Goal: Task Accomplishment & Management: Manage account settings

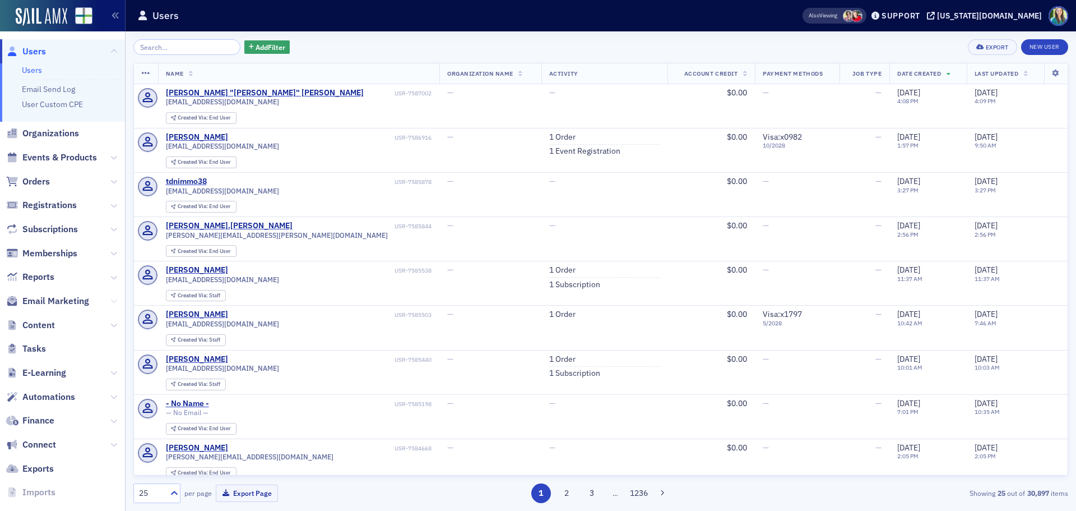
click at [110, 303] on icon at bounding box center [113, 301] width 7 height 7
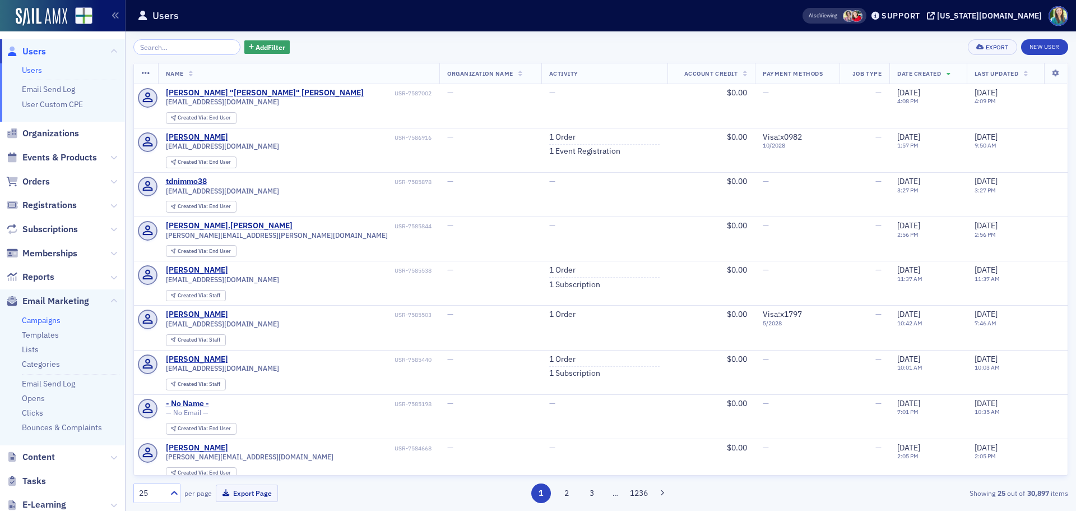
click at [38, 320] on link "Campaigns" at bounding box center [41, 320] width 39 height 10
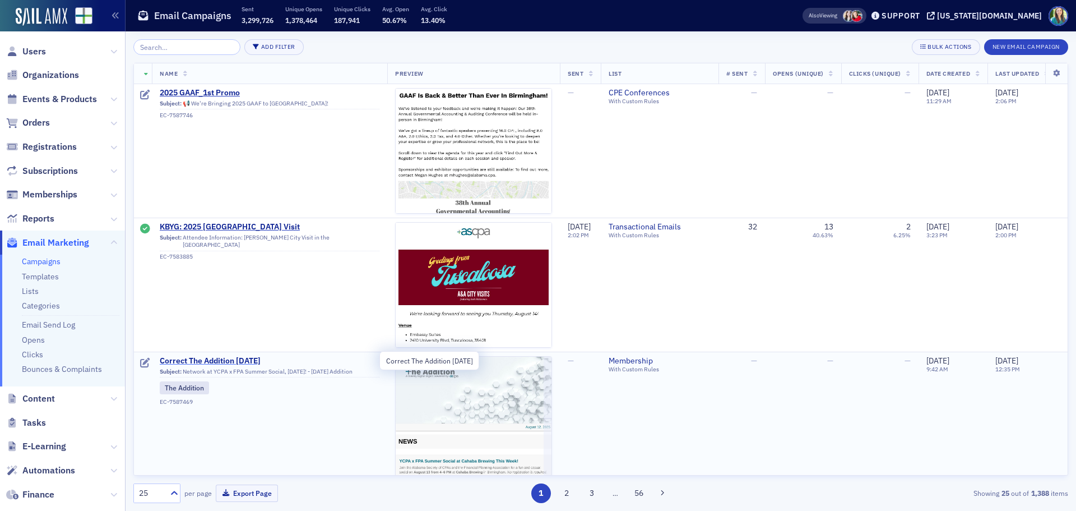
click at [189, 360] on span "Correct The Addition [DATE]" at bounding box center [270, 361] width 220 height 10
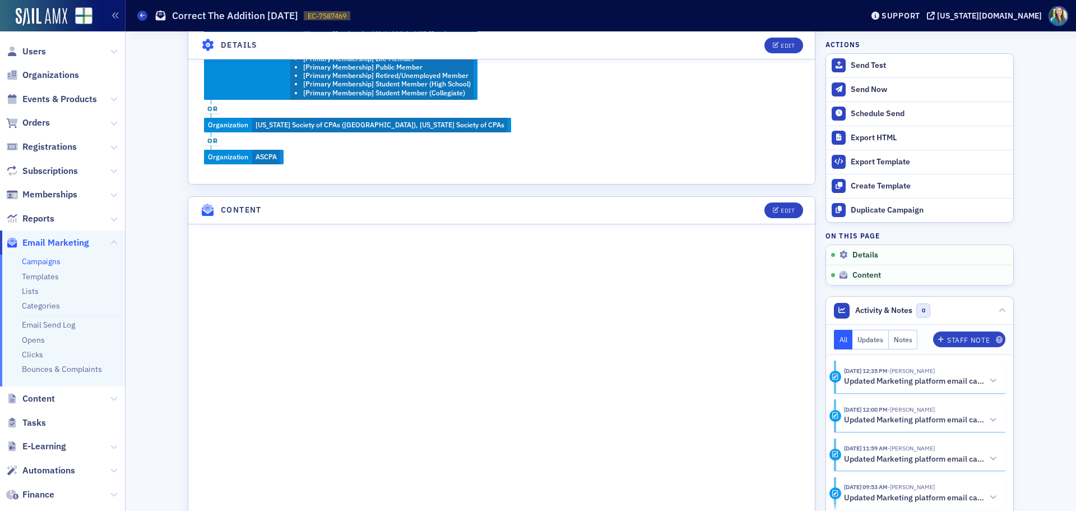
scroll to position [505, 0]
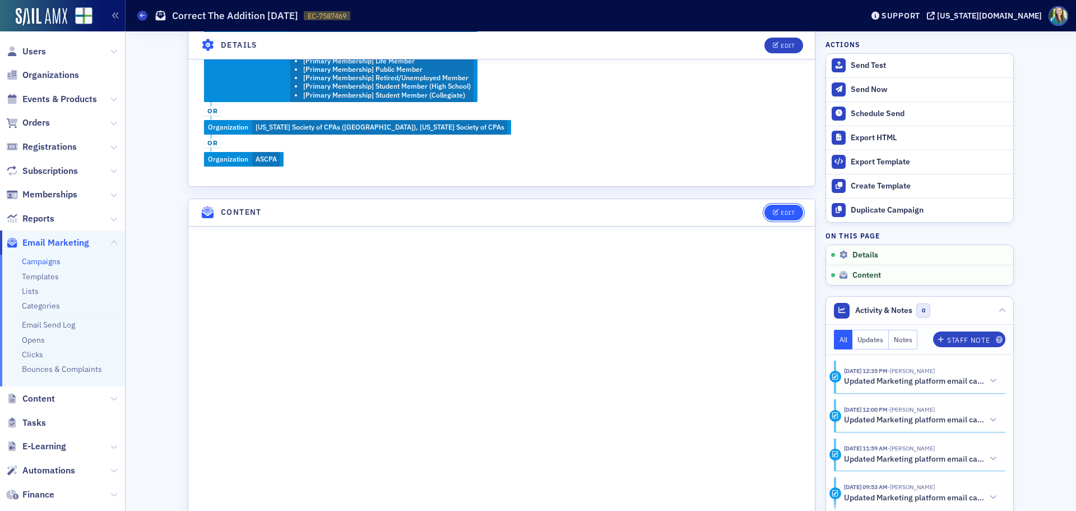
click at [773, 211] on icon "button" at bounding box center [776, 213] width 7 height 6
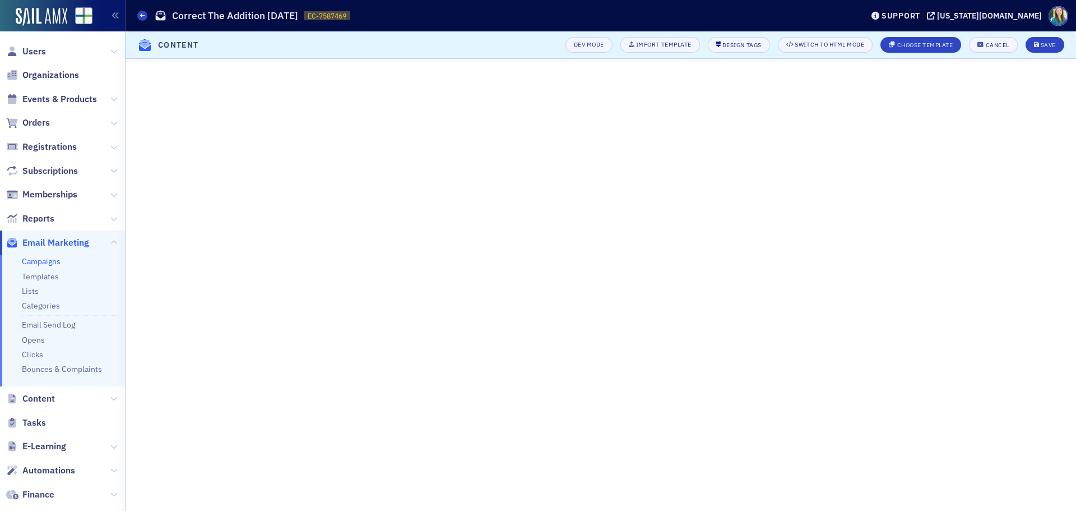
scroll to position [200, 0]
click at [1035, 42] on icon "submit" at bounding box center [1037, 45] width 6 height 6
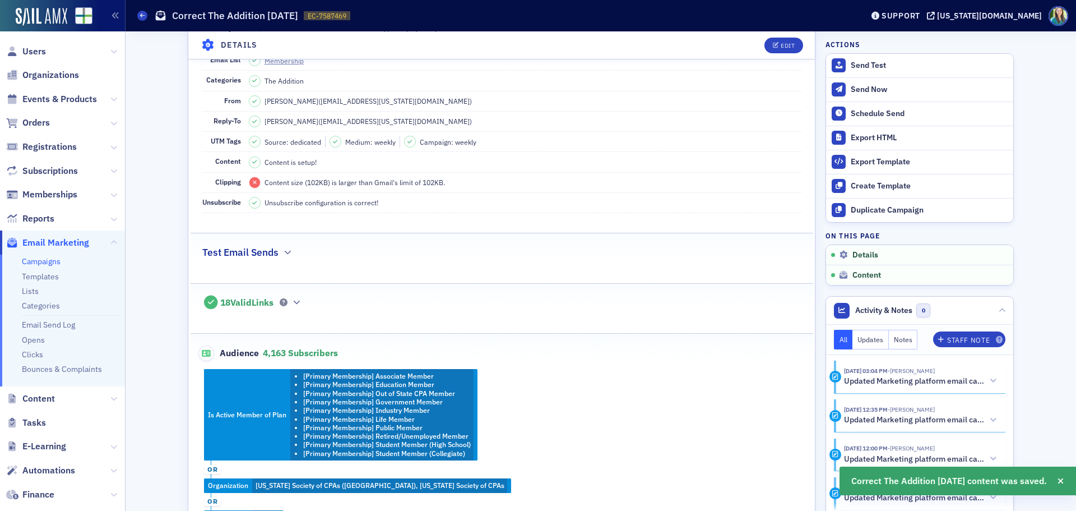
scroll to position [0, 0]
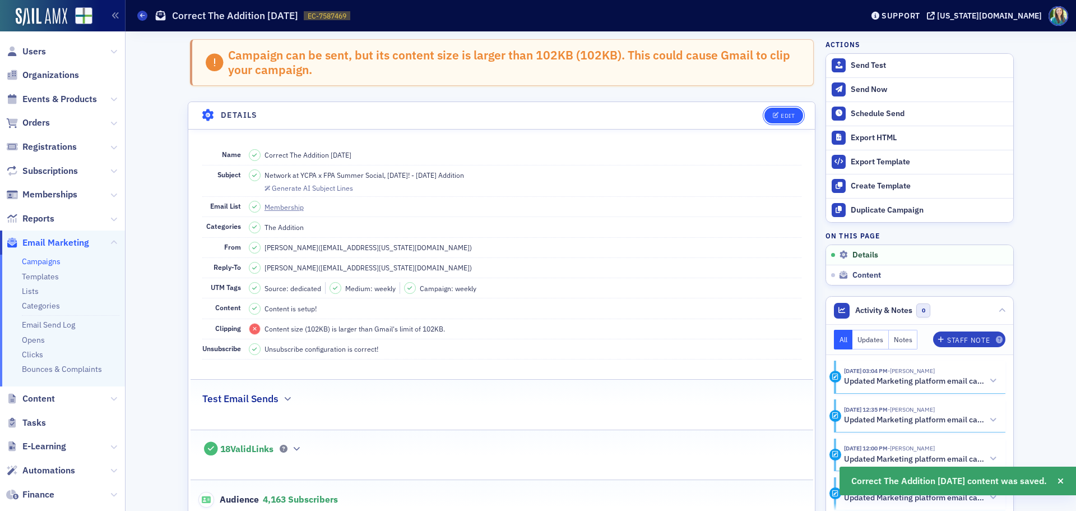
click at [776, 113] on button "Edit" at bounding box center [784, 116] width 39 height 16
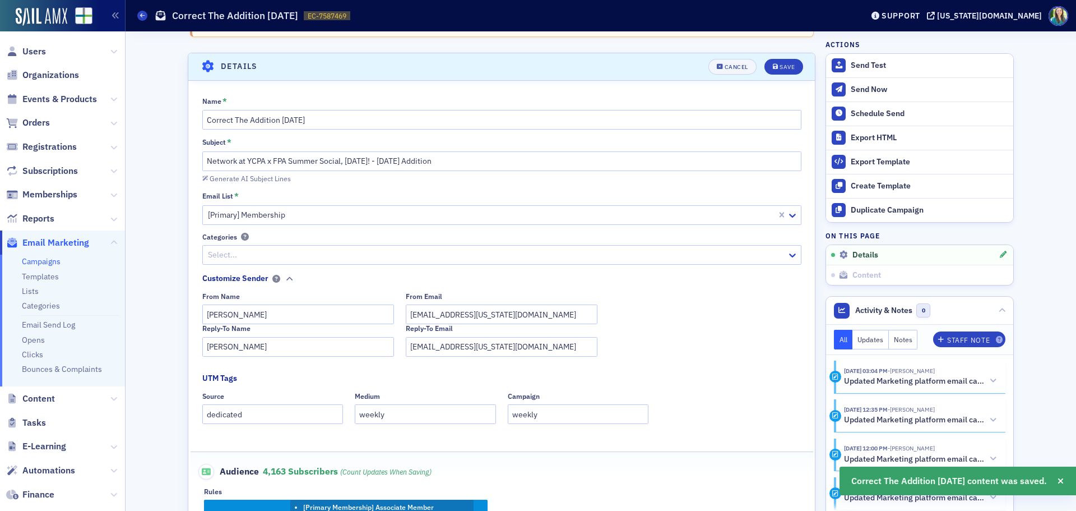
scroll to position [64, 0]
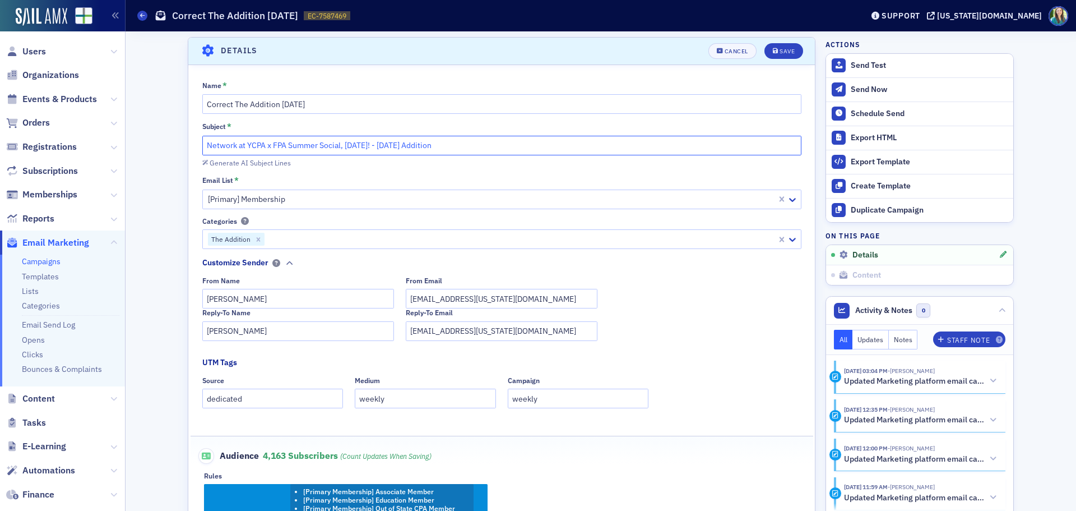
drag, startPoint x: 378, startPoint y: 145, endPoint x: 338, endPoint y: 145, distance: 39.8
click at [338, 145] on input "Network at YCPA x FPA Summer Social, August 13! - 8.12.25 Addition" at bounding box center [501, 146] width 599 height 20
click at [429, 163] on div "Generate AI Subject Lines" at bounding box center [501, 162] width 599 height 12
click at [360, 144] on input "Network at YCPA x FPA Summer Social Tommorrow! - 8.12.25 Addition" at bounding box center [501, 146] width 599 height 20
type input "Network at YCPA x FPA Summer Social [DATE]! - [DATE] Addition"
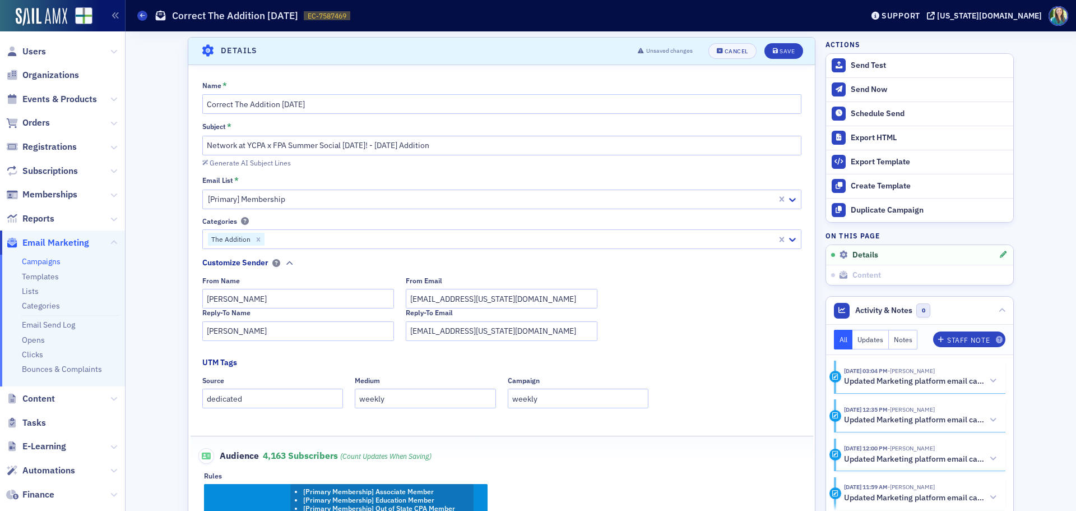
click at [388, 160] on div "Generate AI Subject Lines" at bounding box center [501, 162] width 599 height 12
click at [767, 43] on div "Unsaved changes Cancel Save" at bounding box center [716, 51] width 173 height 16
click at [780, 54] on div "Save" at bounding box center [787, 51] width 15 height 6
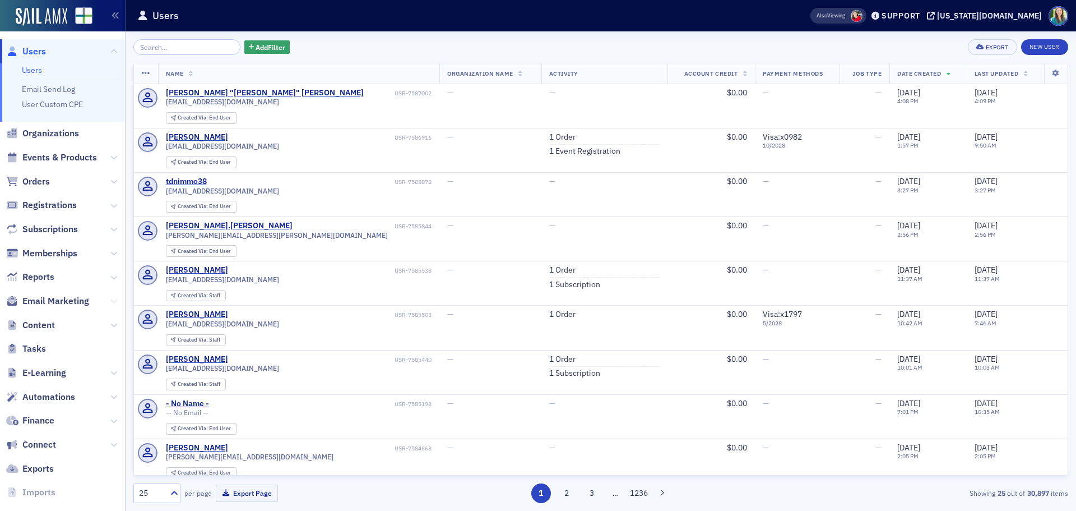
click at [110, 302] on icon at bounding box center [113, 301] width 7 height 7
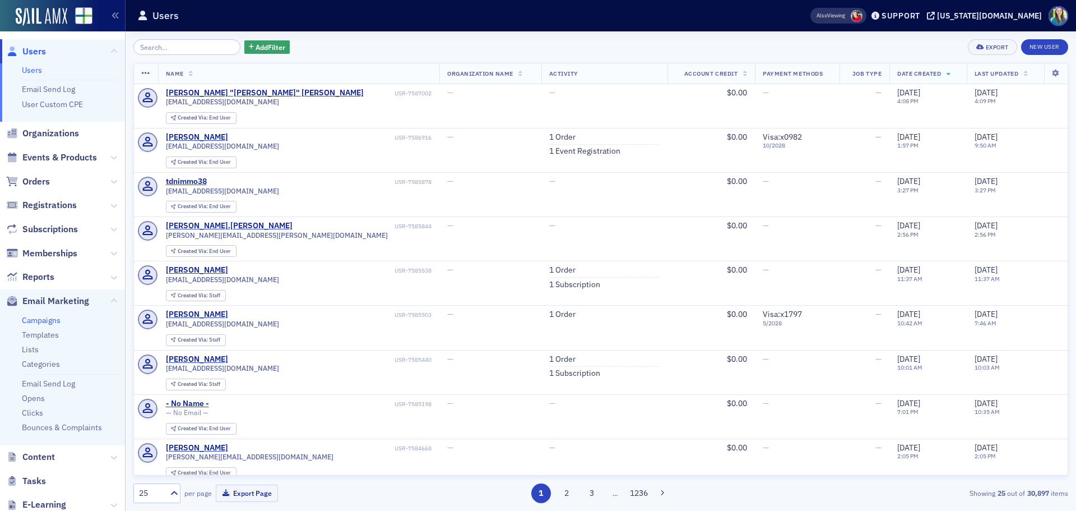
click at [51, 317] on link "Campaigns" at bounding box center [41, 320] width 39 height 10
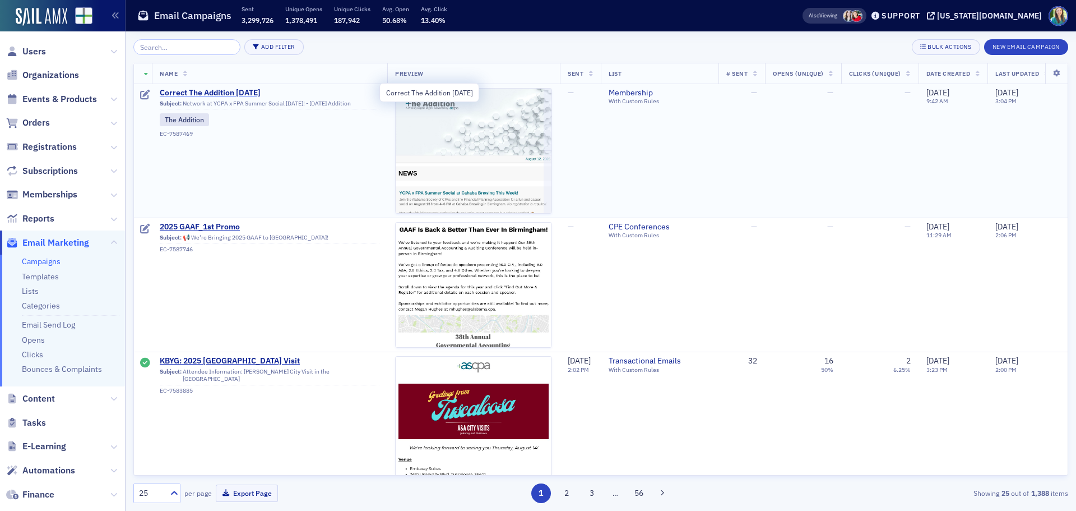
click at [242, 92] on span "Correct The Addition [DATE]" at bounding box center [270, 93] width 220 height 10
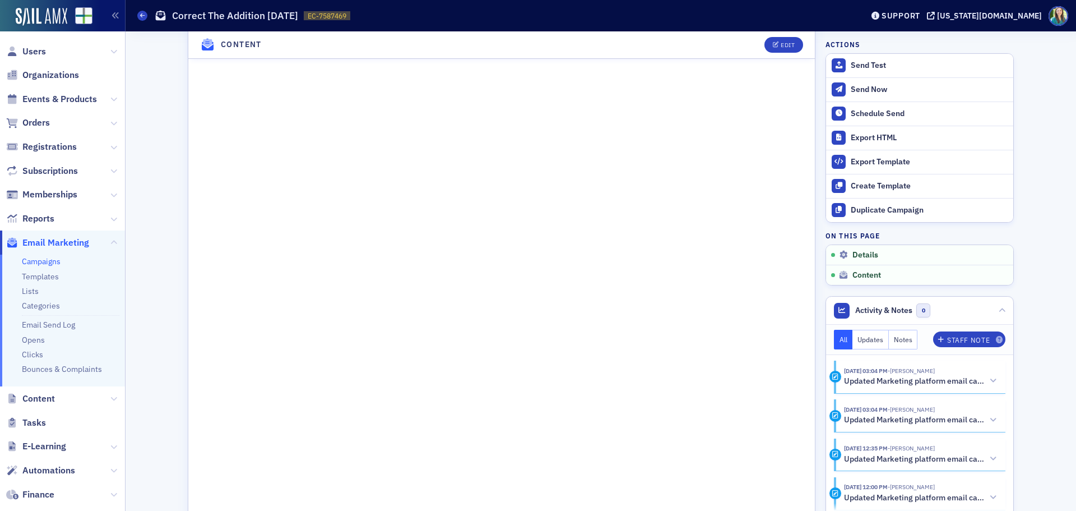
scroll to position [785, 0]
click at [791, 47] on button "Edit" at bounding box center [784, 45] width 39 height 16
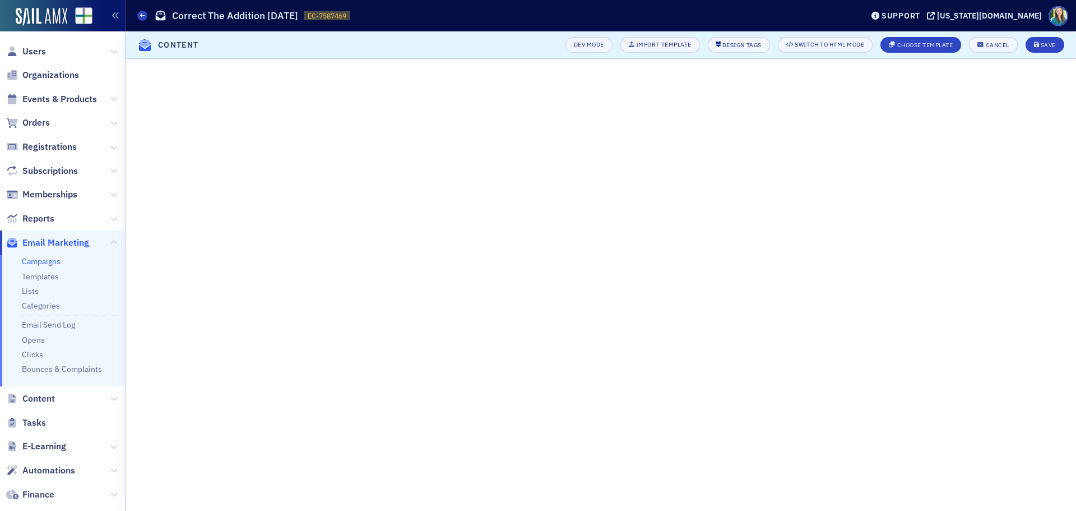
scroll to position [200, 0]
click at [1049, 44] on div "Save" at bounding box center [1048, 45] width 15 height 6
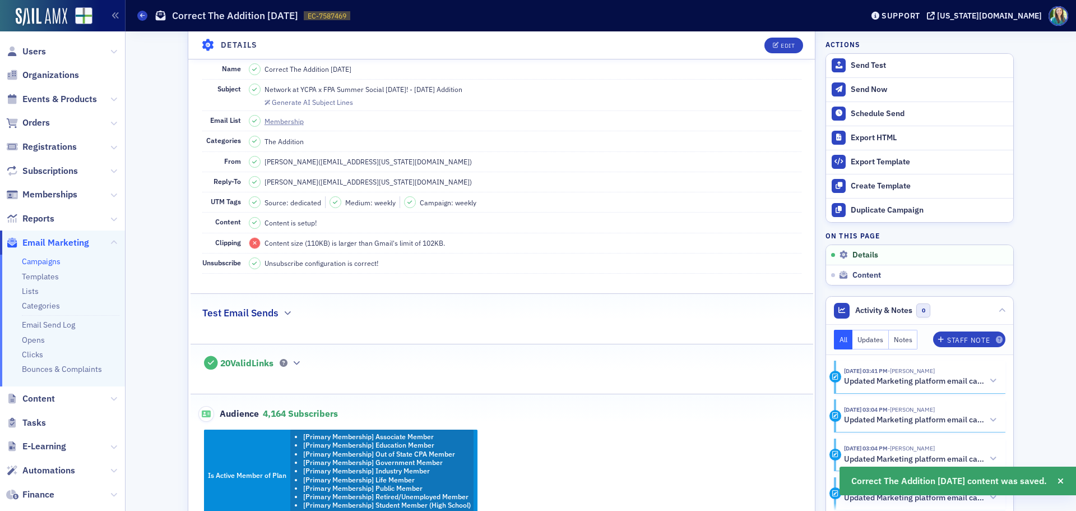
scroll to position [0, 0]
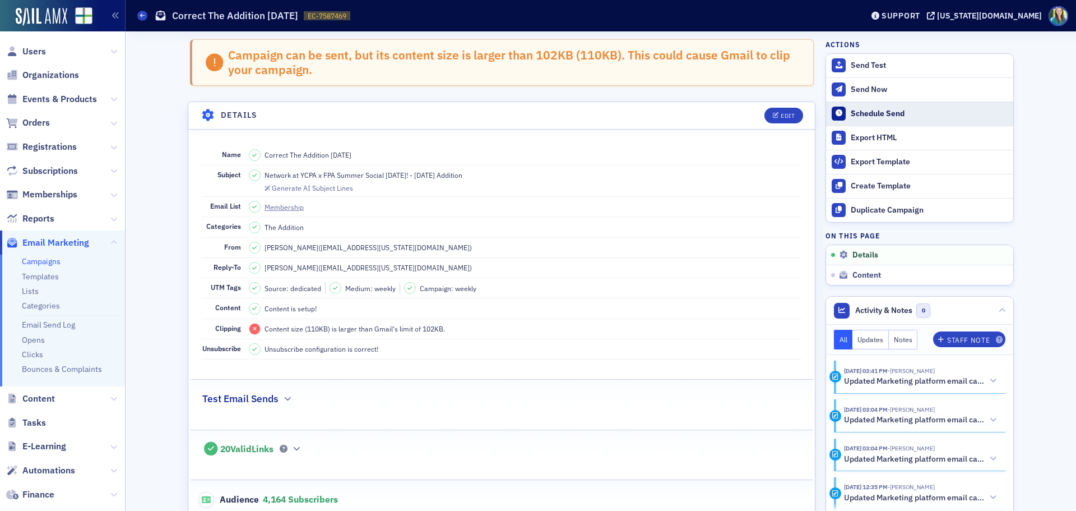
click at [866, 111] on div "Schedule Send" at bounding box center [929, 114] width 157 height 10
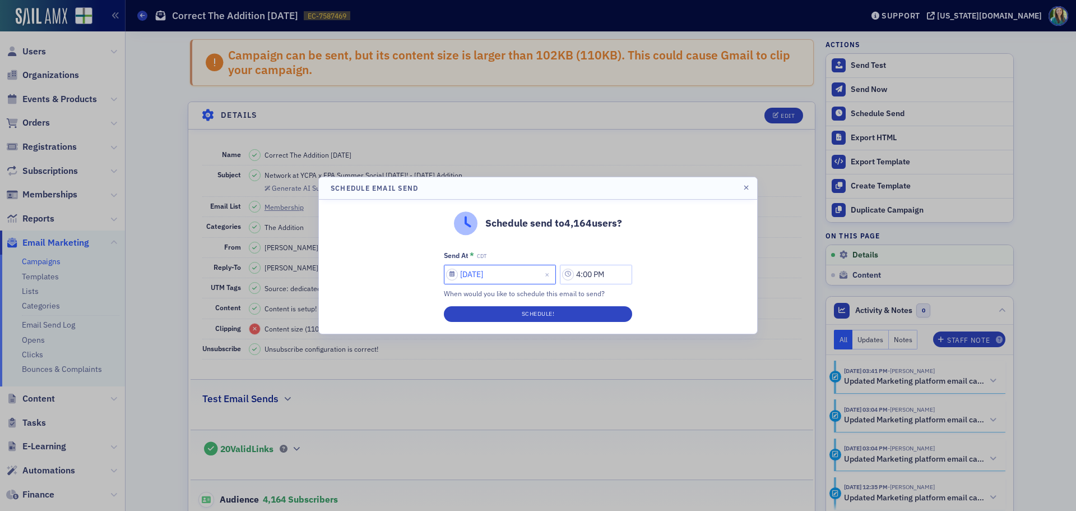
click at [448, 271] on input "[DATE]" at bounding box center [500, 275] width 112 height 20
select select "7"
select select "2025"
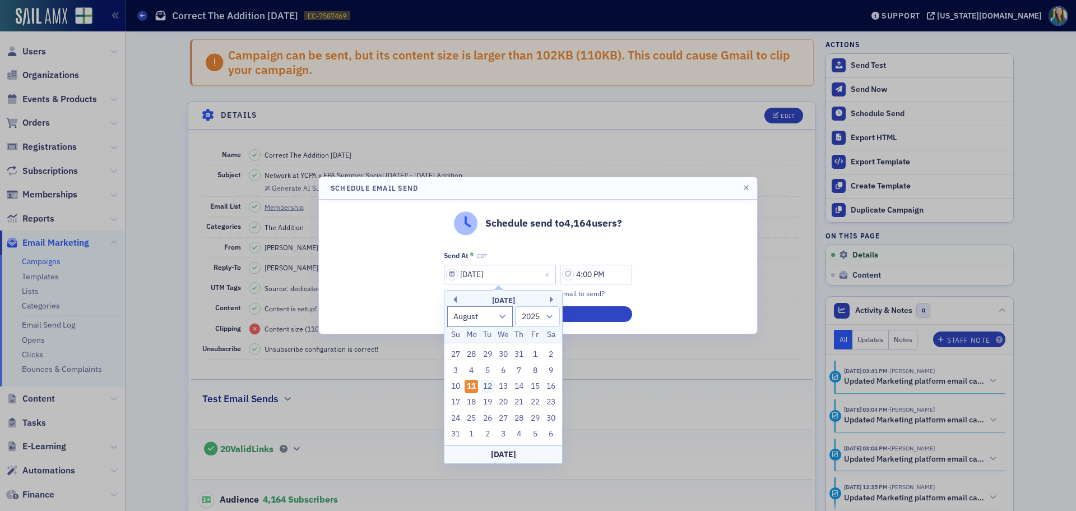
click at [487, 388] on div "12" at bounding box center [487, 386] width 13 height 13
type input "[DATE]"
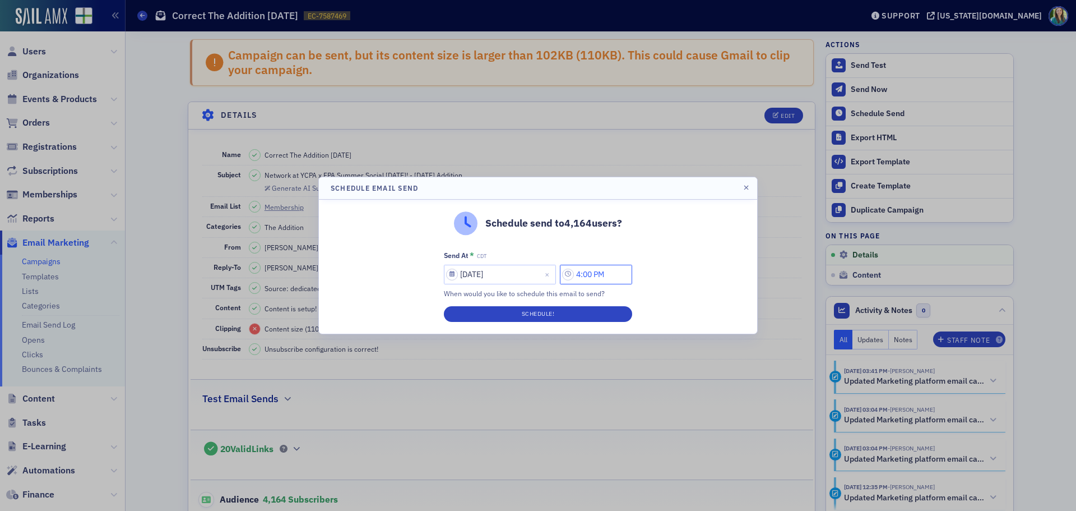
click at [570, 274] on input "4:00 PM" at bounding box center [596, 275] width 72 height 20
click at [526, 274] on button "AM" at bounding box center [530, 275] width 21 height 20
click at [457, 269] on icon at bounding box center [460, 274] width 11 height 11
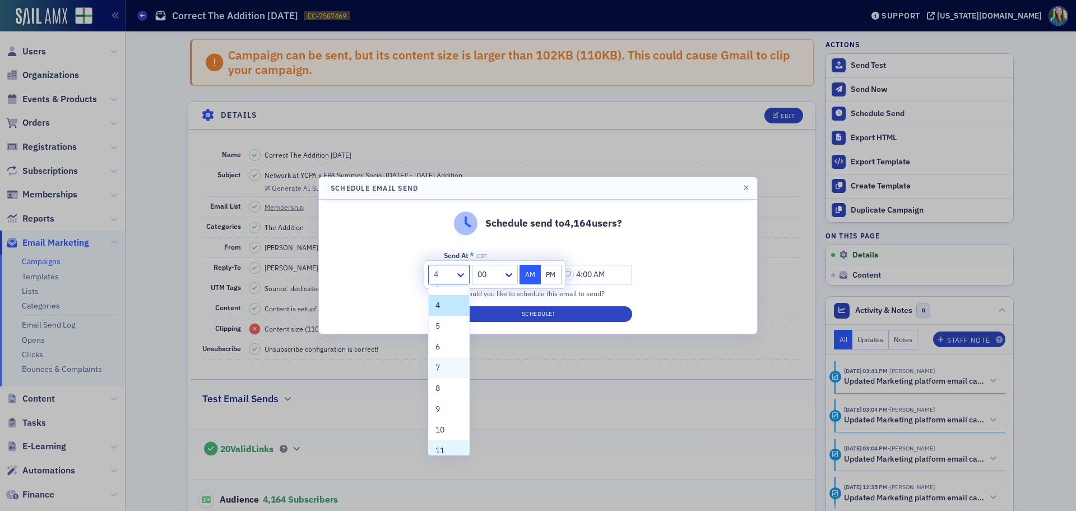
scroll to position [85, 0]
click at [440, 404] on span "10" at bounding box center [440, 401] width 9 height 12
type input "10:00 AM"
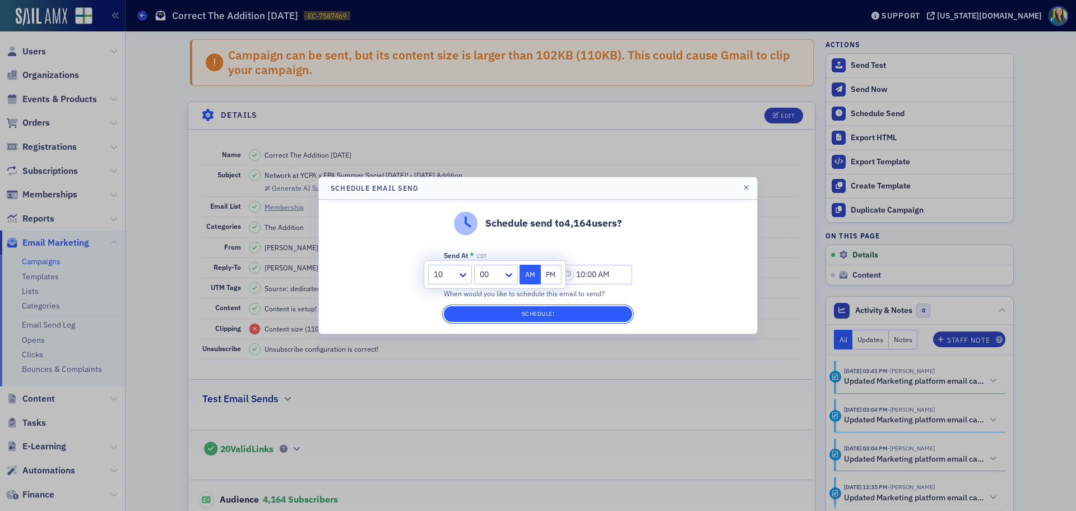
click at [622, 314] on button "Schedule!" at bounding box center [538, 314] width 188 height 16
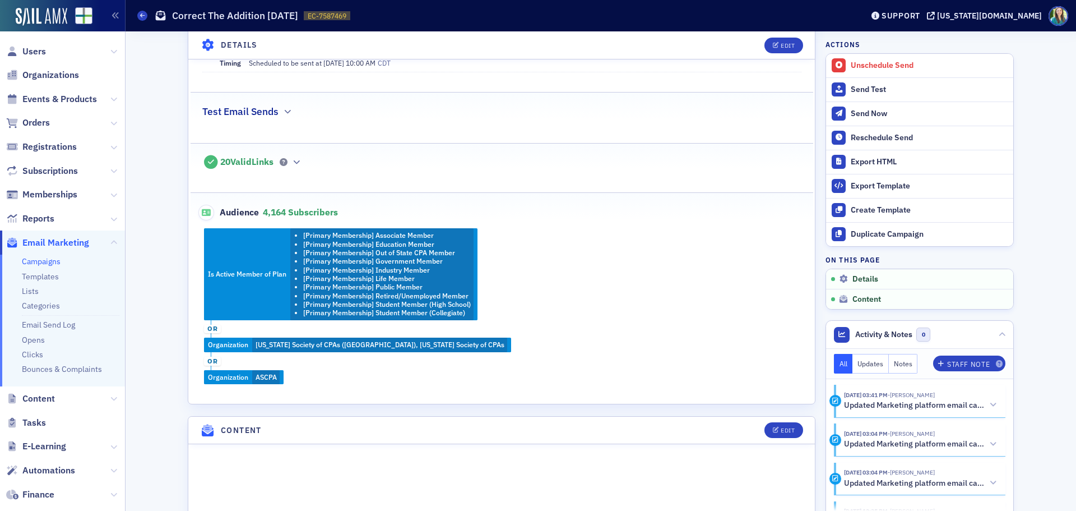
scroll to position [561, 0]
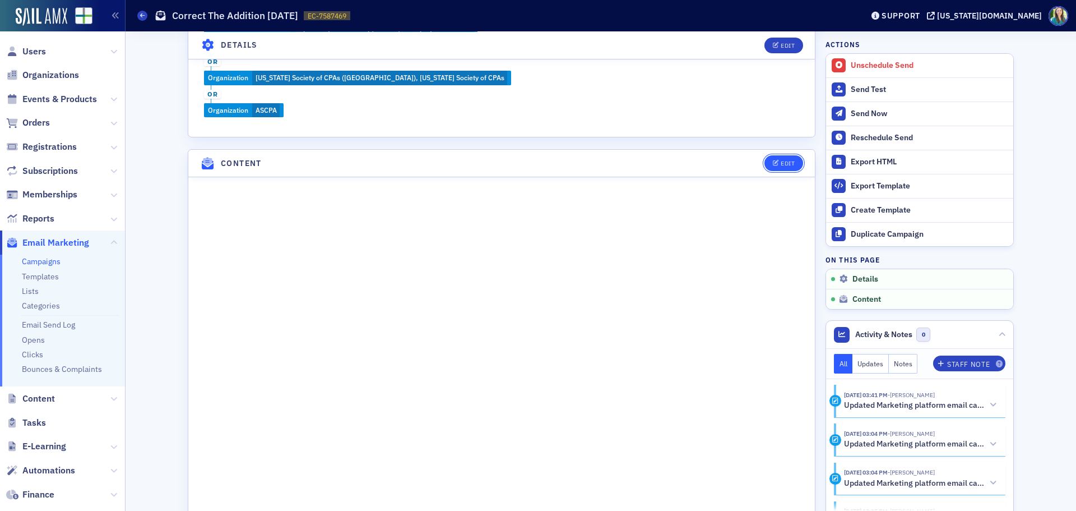
click at [773, 166] on icon "button" at bounding box center [776, 163] width 7 height 6
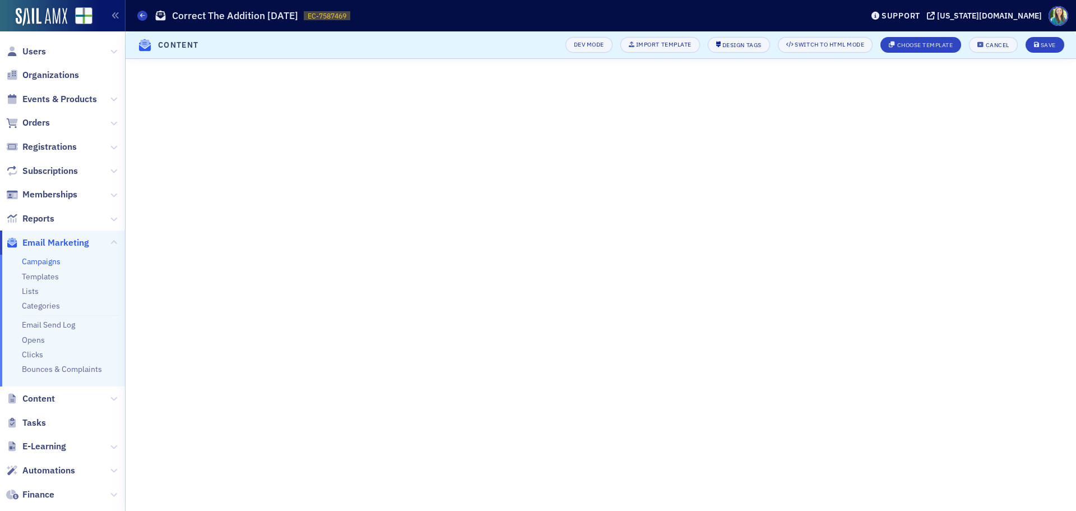
scroll to position [207, 0]
click at [1030, 42] on button "Save" at bounding box center [1045, 45] width 39 height 16
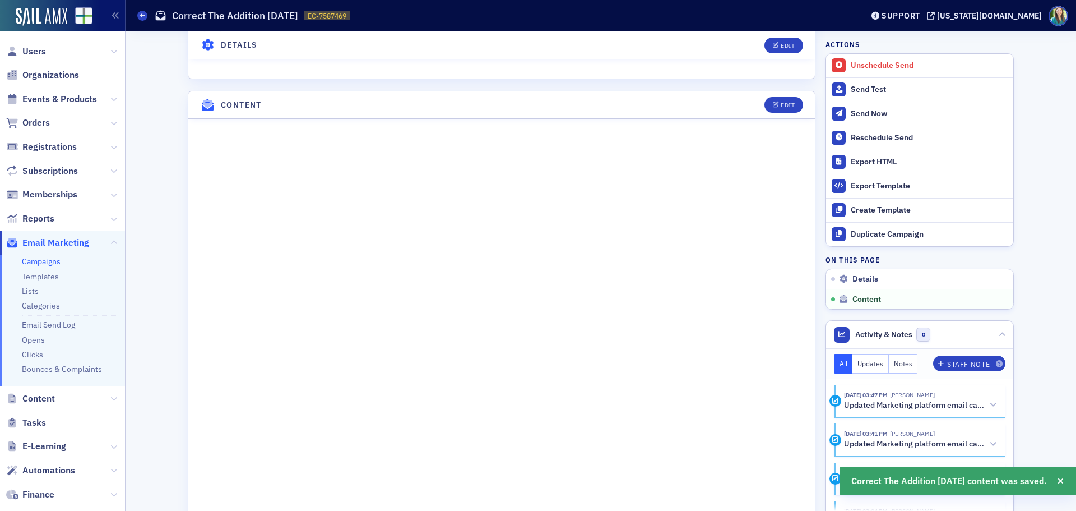
scroll to position [673, 0]
